Goal: Transaction & Acquisition: Download file/media

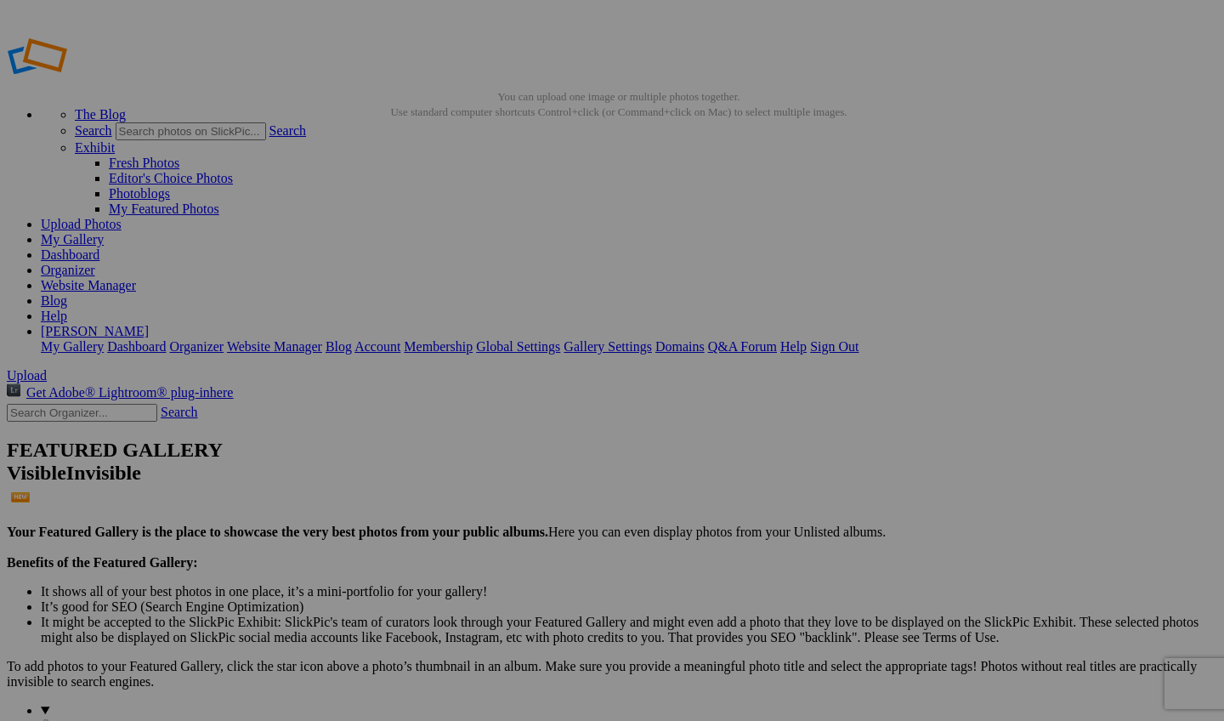
scroll to position [154, 81]
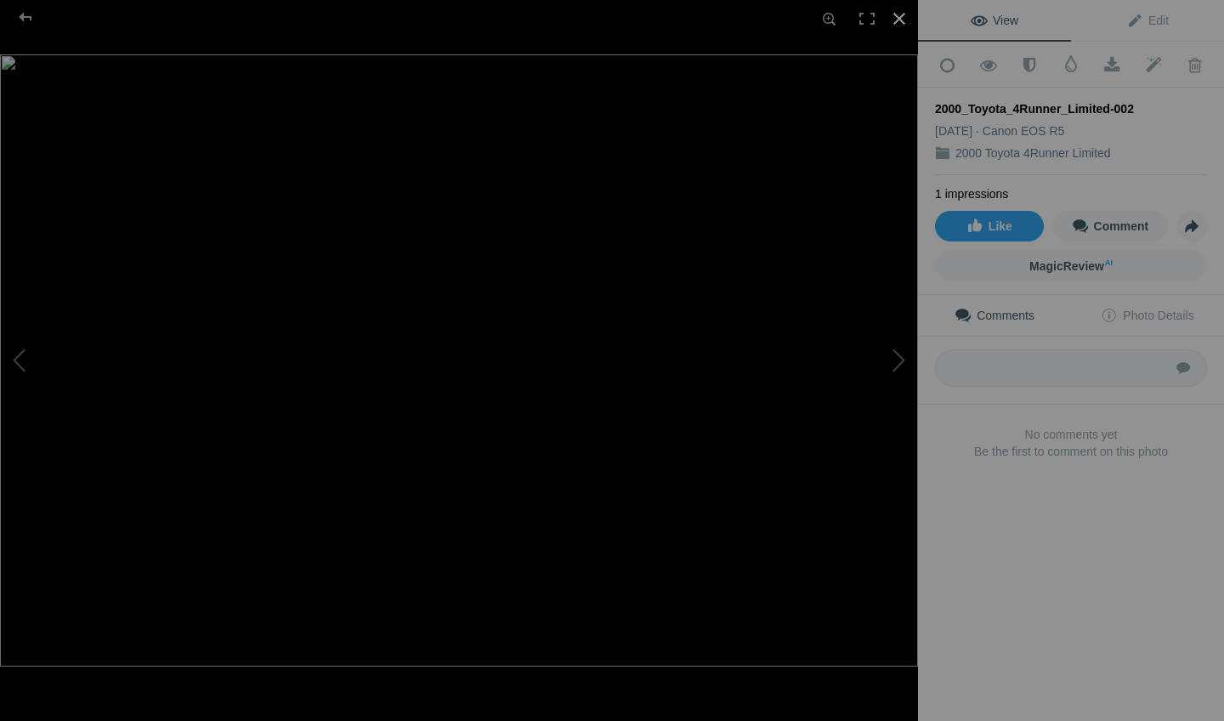
click at [905, 22] on div at bounding box center [899, 18] width 37 height 37
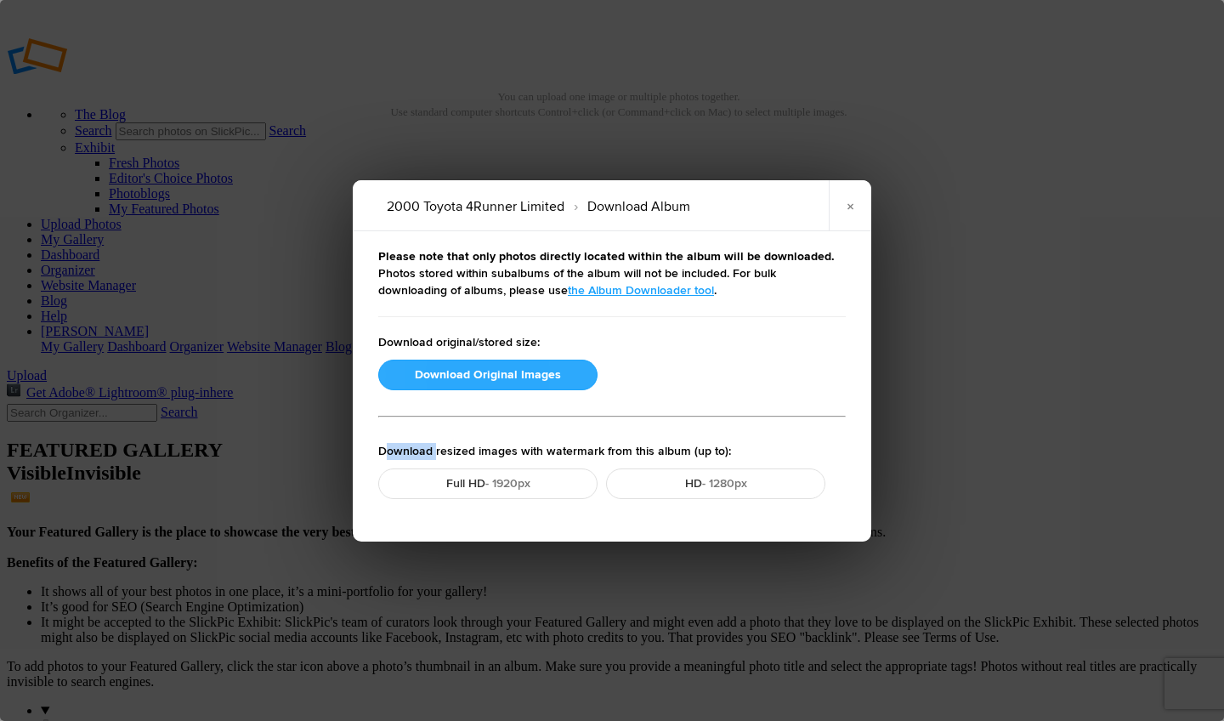
click at [475, 374] on button "Download Original Images" at bounding box center [487, 375] width 219 height 31
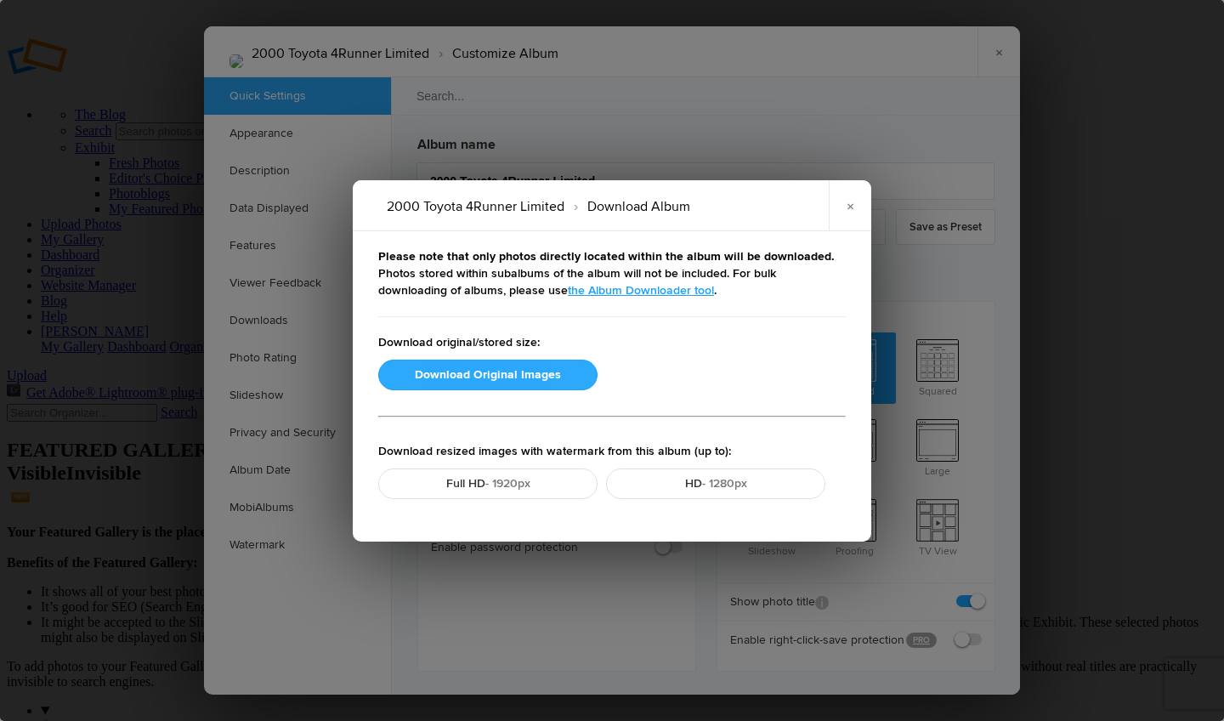
click at [463, 383] on button "Download Original Images" at bounding box center [487, 375] width 219 height 31
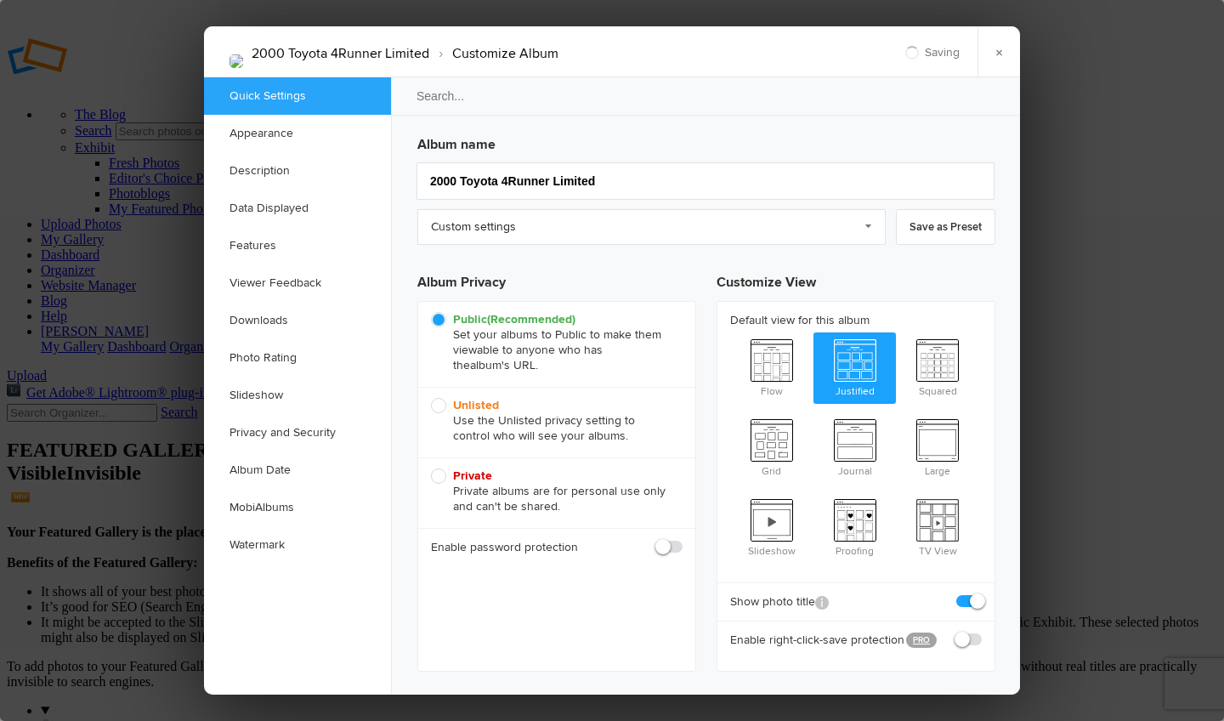
click at [463, 383] on div "Public (Recommended) Set your albums to Public to make them viewable to anyone …" at bounding box center [556, 344] width 277 height 85
click at [241, 2] on div at bounding box center [612, 360] width 1224 height 721
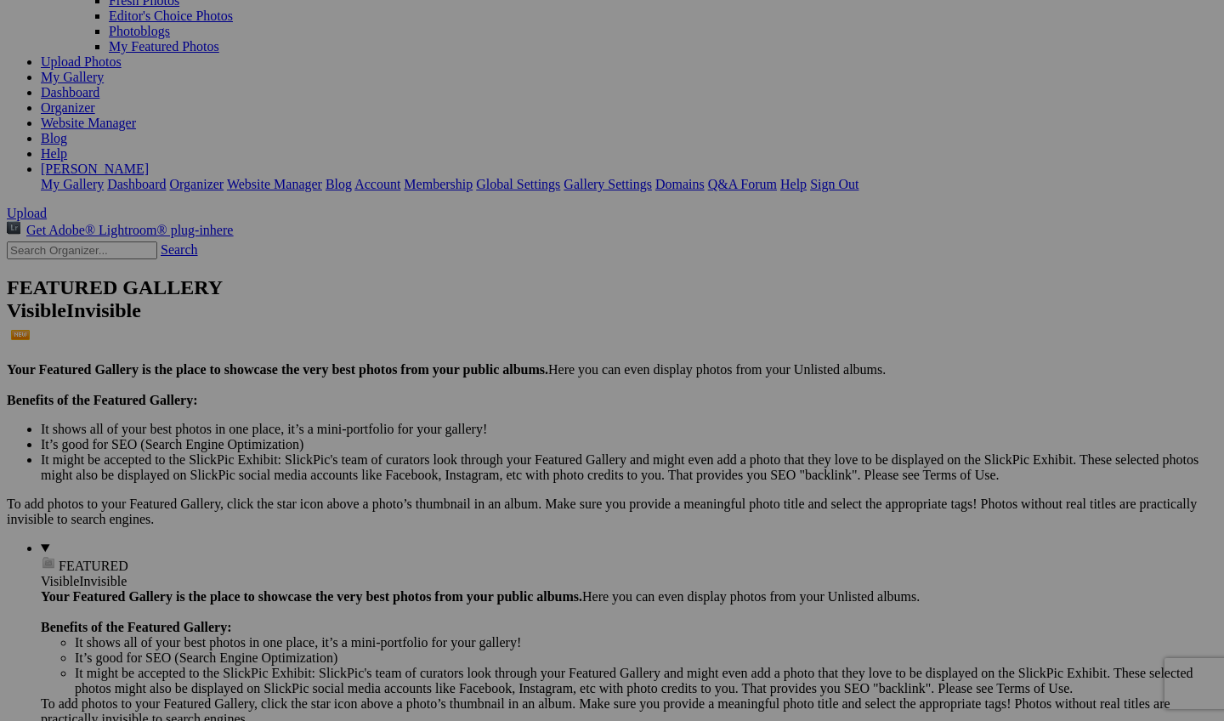
scroll to position [145, 0]
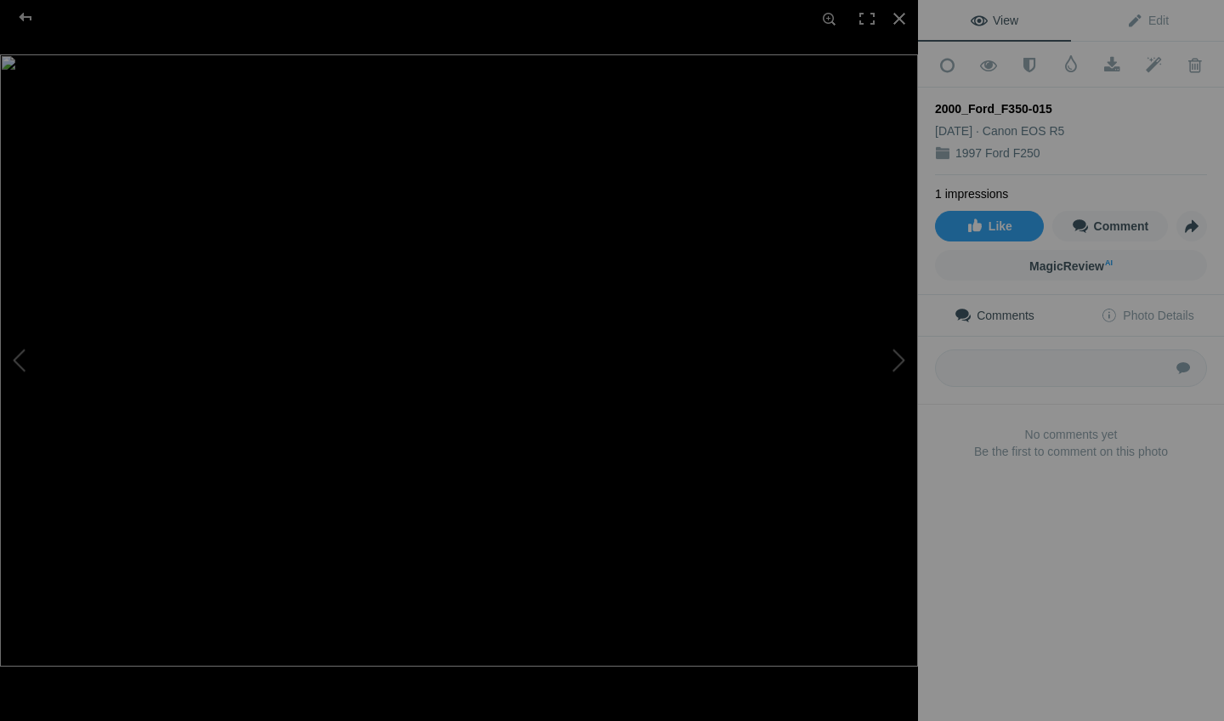
click at [338, 156] on img at bounding box center [459, 360] width 918 height 612
click at [338, 156] on img at bounding box center [623, 637] width 2160 height 1440
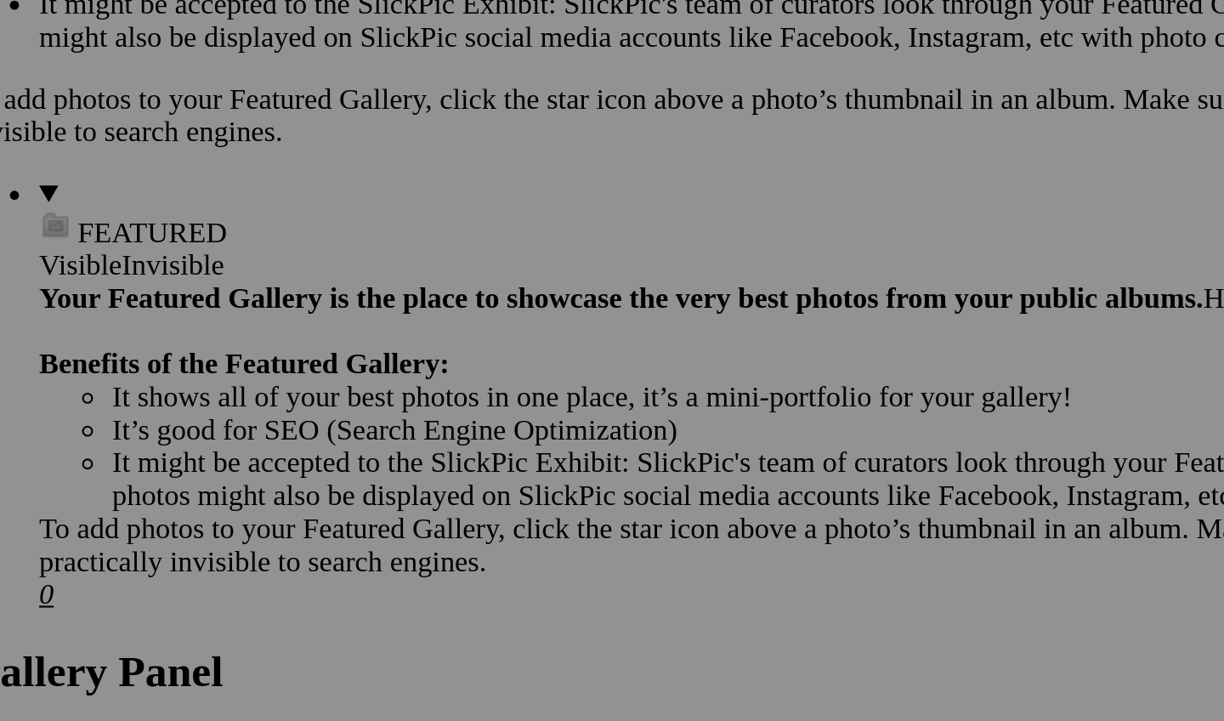
scroll to position [167, 0]
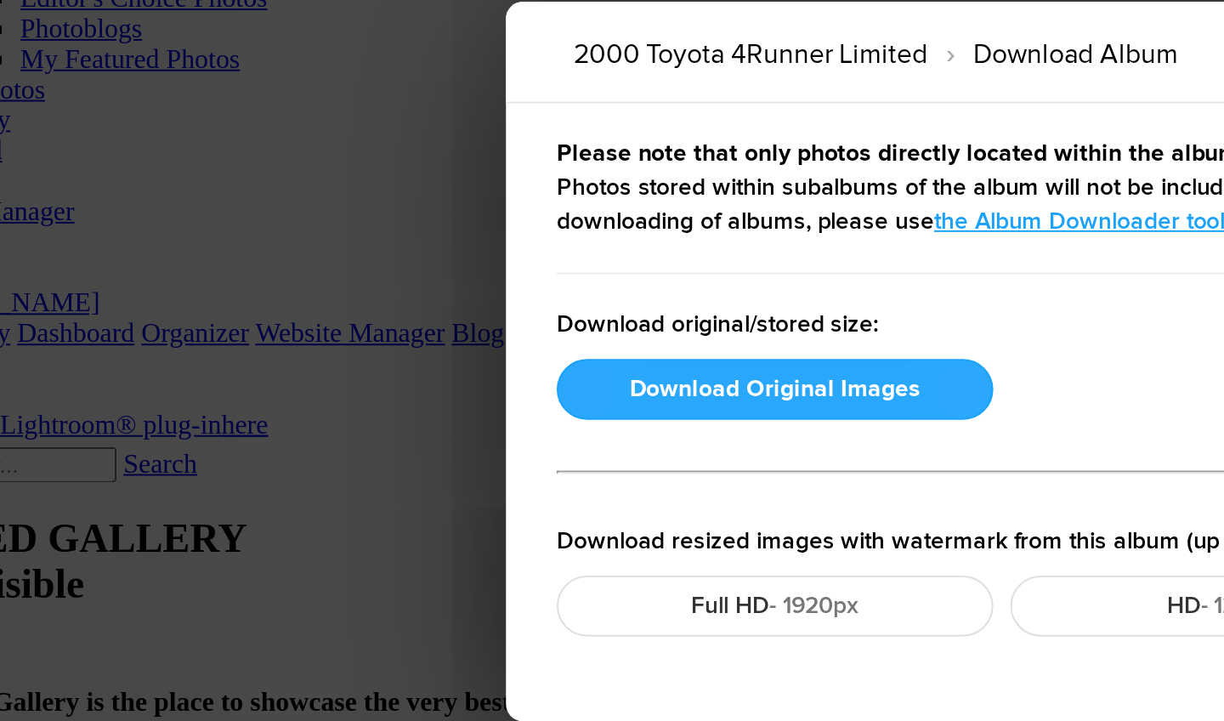
click at [378, 360] on button "Download Original Images" at bounding box center [487, 375] width 219 height 31
